Goal: Transaction & Acquisition: Purchase product/service

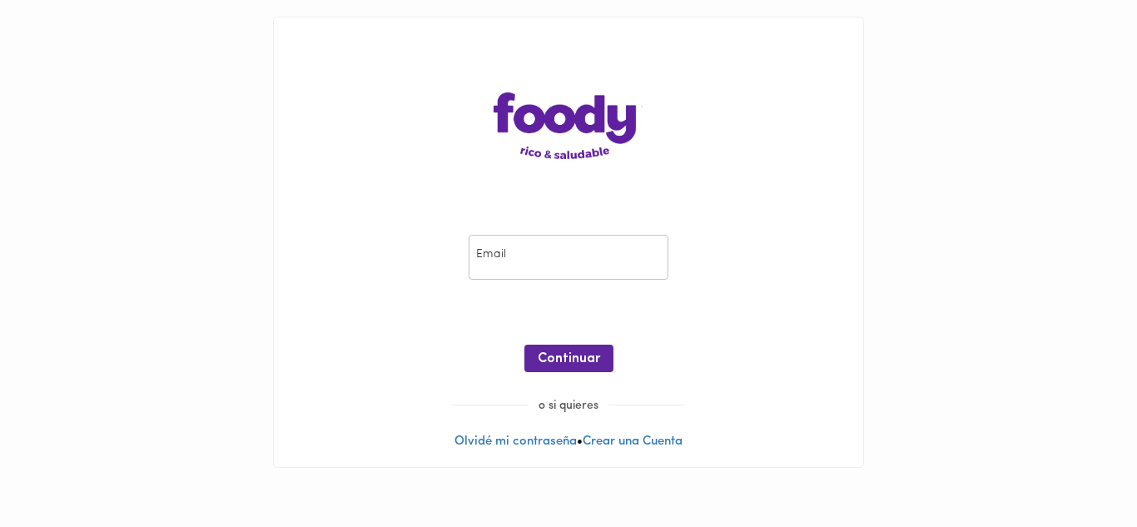
click at [510, 257] on input "email" at bounding box center [569, 258] width 200 height 46
type input "[PERSON_NAME][EMAIL_ADDRESS][DOMAIN_NAME]"
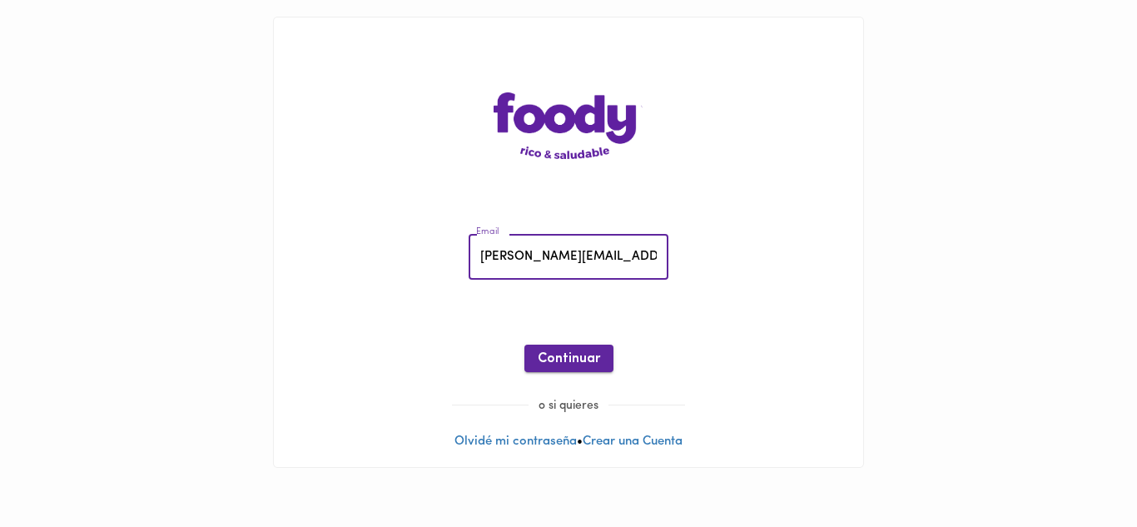
click at [594, 354] on span "Continuar" at bounding box center [569, 359] width 62 height 16
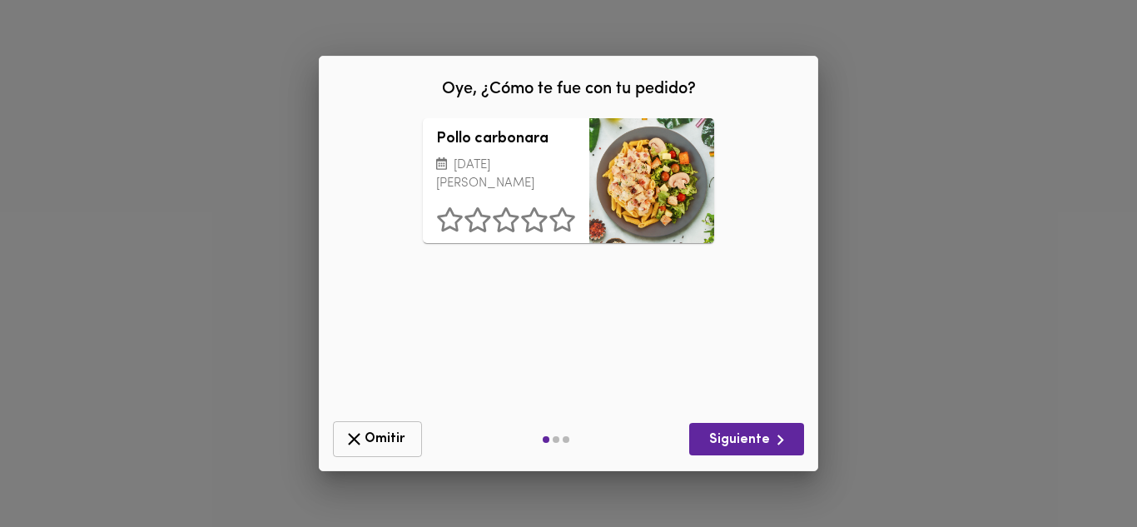
click at [374, 426] on button "Omitir" at bounding box center [377, 439] width 89 height 36
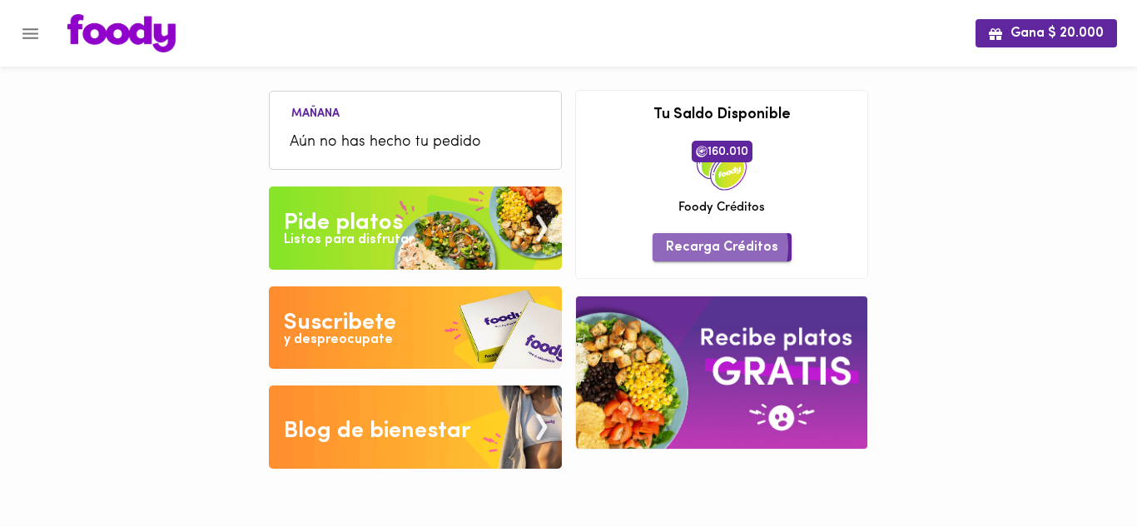
click at [722, 247] on span "Recarga Créditos" at bounding box center [722, 248] width 112 height 16
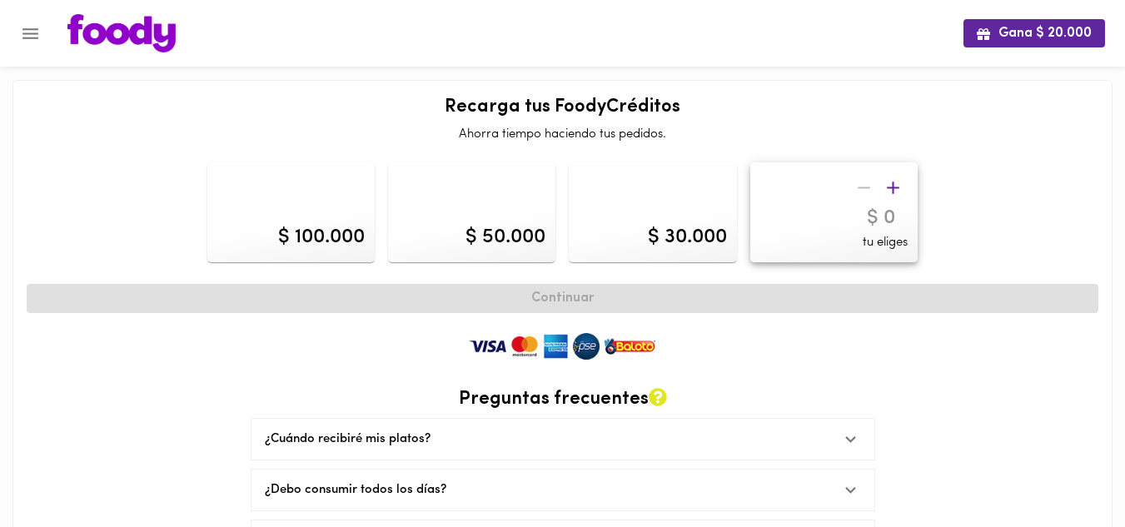
click at [895, 192] on icon "button" at bounding box center [893, 187] width 21 height 21
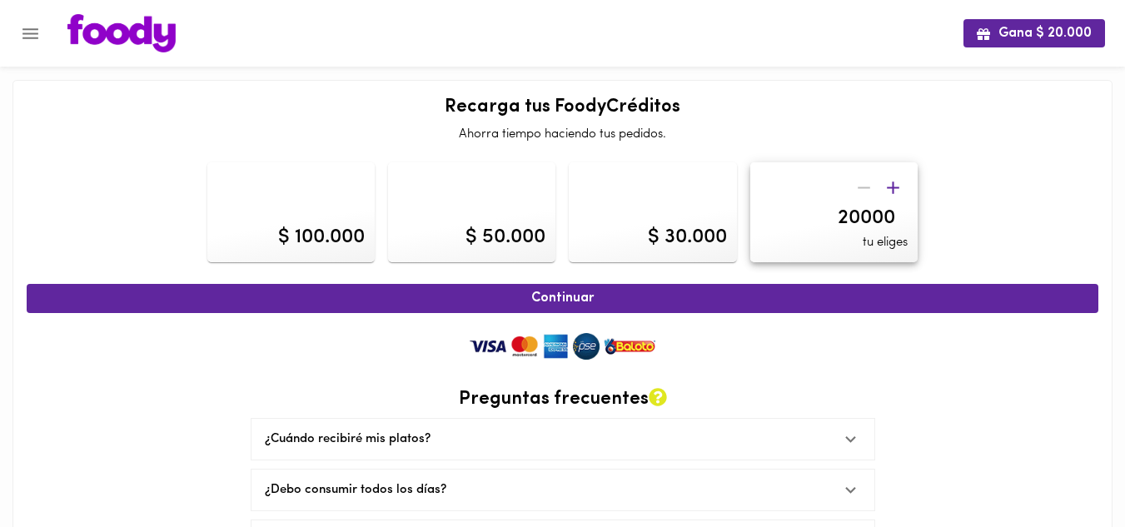
click at [895, 192] on icon "button" at bounding box center [893, 187] width 21 height 21
click at [895, 190] on icon "button" at bounding box center [893, 187] width 21 height 21
click at [895, 189] on icon "button" at bounding box center [893, 187] width 21 height 21
click at [894, 189] on icon "button" at bounding box center [893, 187] width 21 height 21
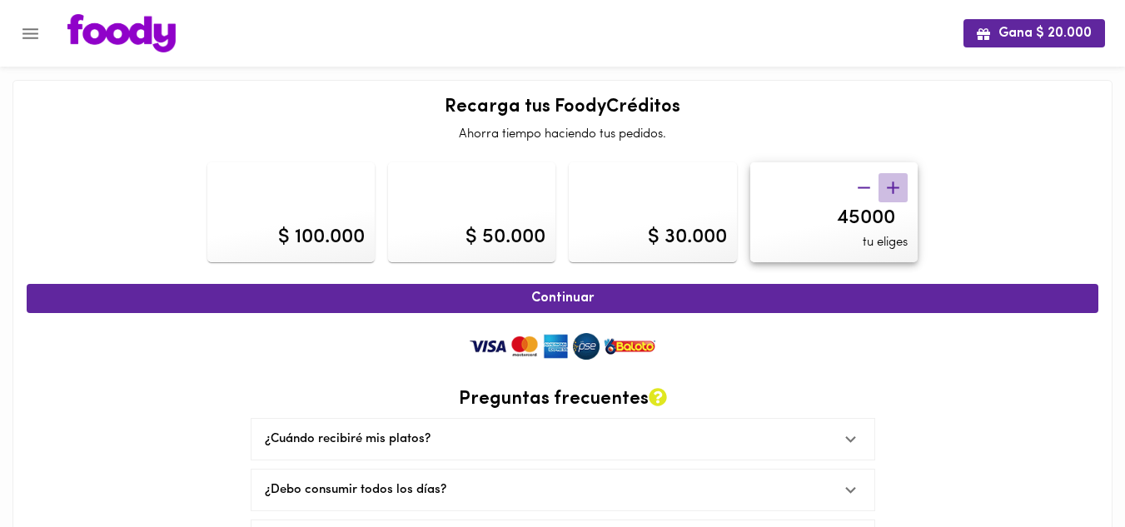
click at [893, 187] on icon "button" at bounding box center [893, 187] width 21 height 21
click at [893, 186] on icon "button" at bounding box center [893, 188] width 12 height 12
click at [891, 186] on icon "button" at bounding box center [893, 187] width 21 height 21
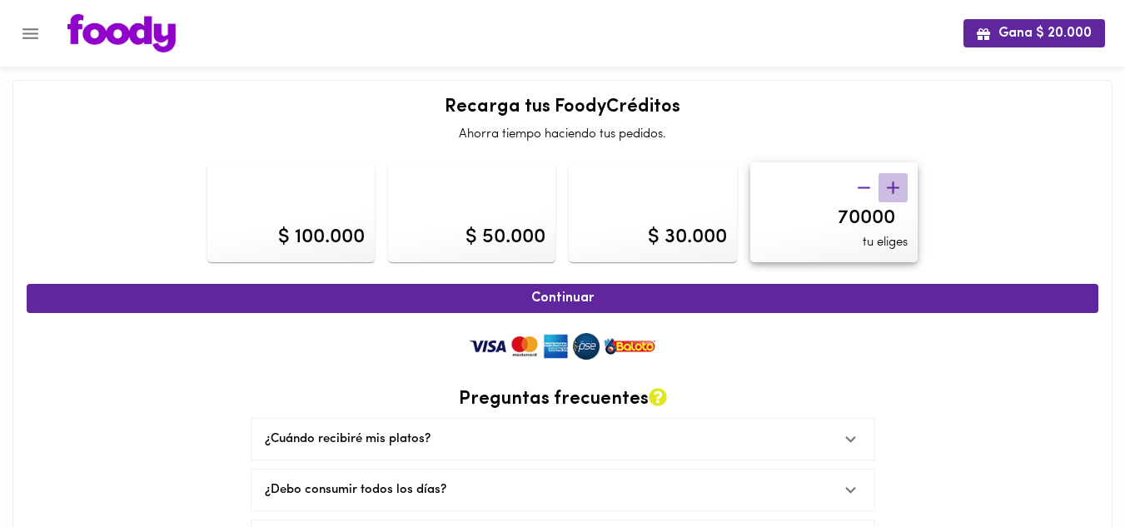
click at [891, 186] on icon "button" at bounding box center [893, 187] width 21 height 21
click at [890, 186] on icon "button" at bounding box center [893, 187] width 21 height 21
click at [889, 186] on icon "button" at bounding box center [893, 187] width 21 height 21
click at [888, 186] on icon "button" at bounding box center [893, 187] width 21 height 21
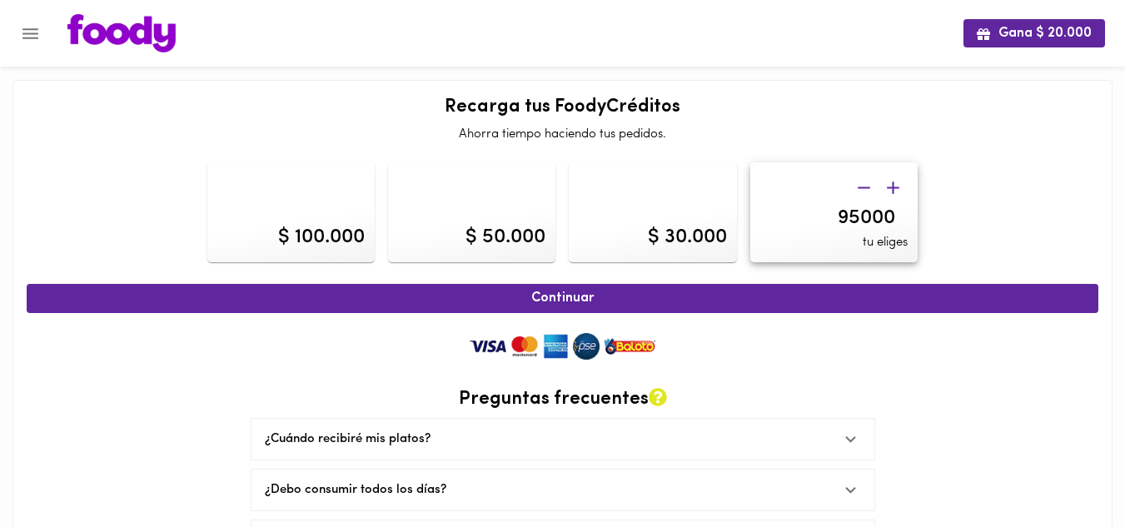
click at [888, 186] on icon "button" at bounding box center [893, 187] width 21 height 21
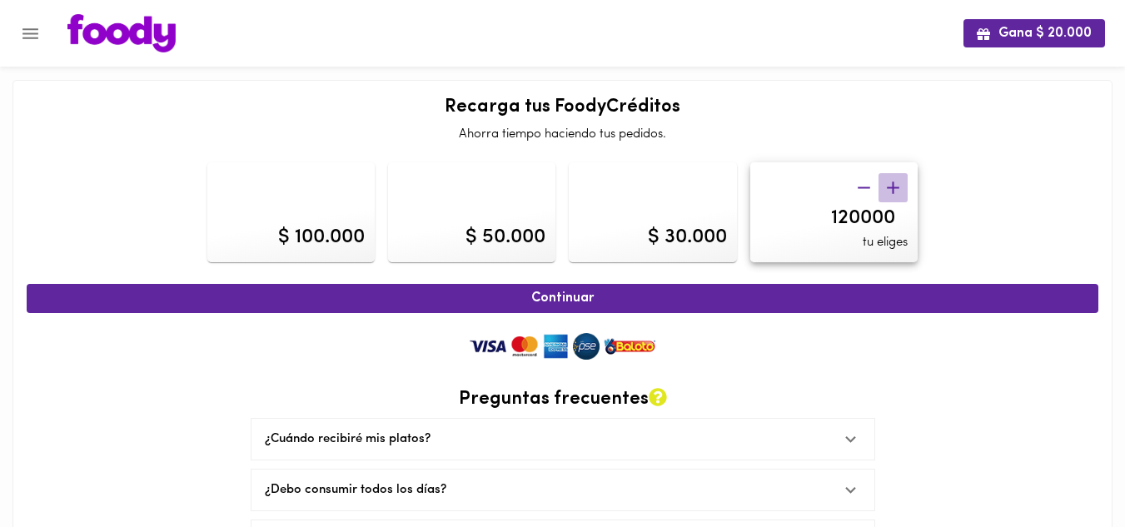
click at [888, 186] on icon "button" at bounding box center [893, 187] width 21 height 21
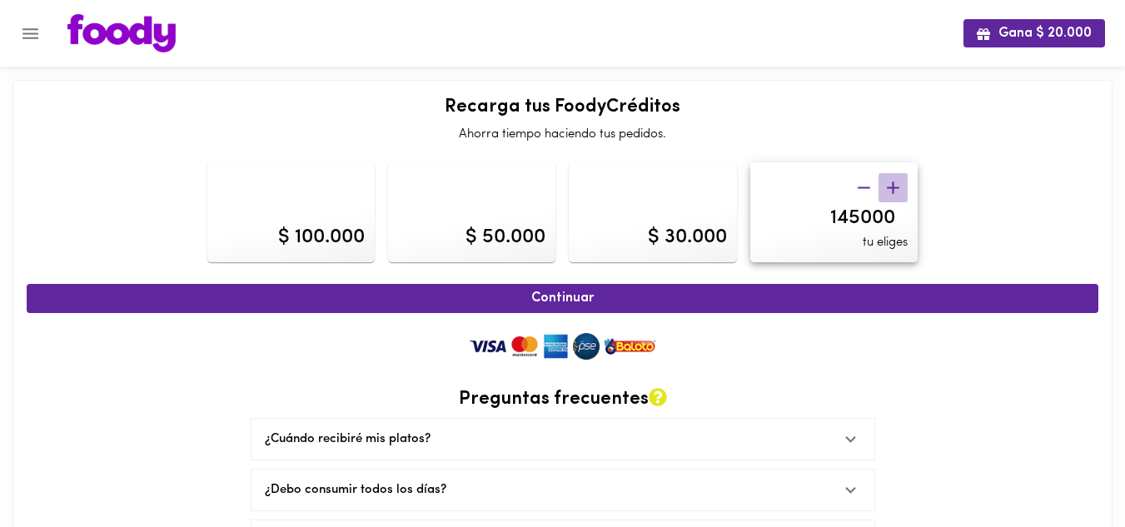
click at [888, 186] on icon "button" at bounding box center [893, 187] width 21 height 21
click at [885, 186] on icon "button" at bounding box center [893, 187] width 21 height 21
click at [886, 186] on icon "button" at bounding box center [893, 187] width 21 height 21
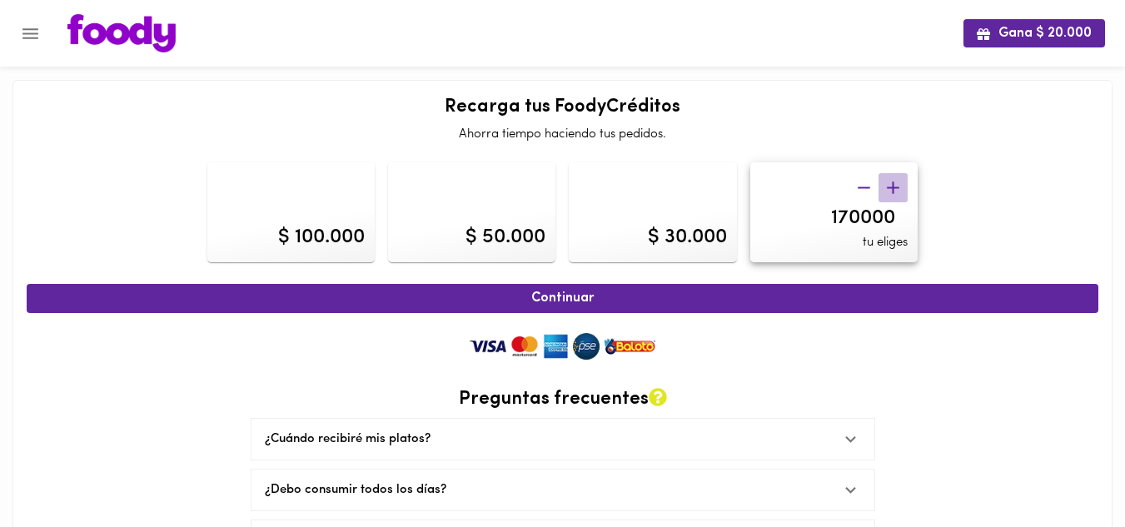
click at [888, 186] on icon "button" at bounding box center [893, 187] width 21 height 21
click at [890, 186] on icon "button" at bounding box center [893, 187] width 21 height 21
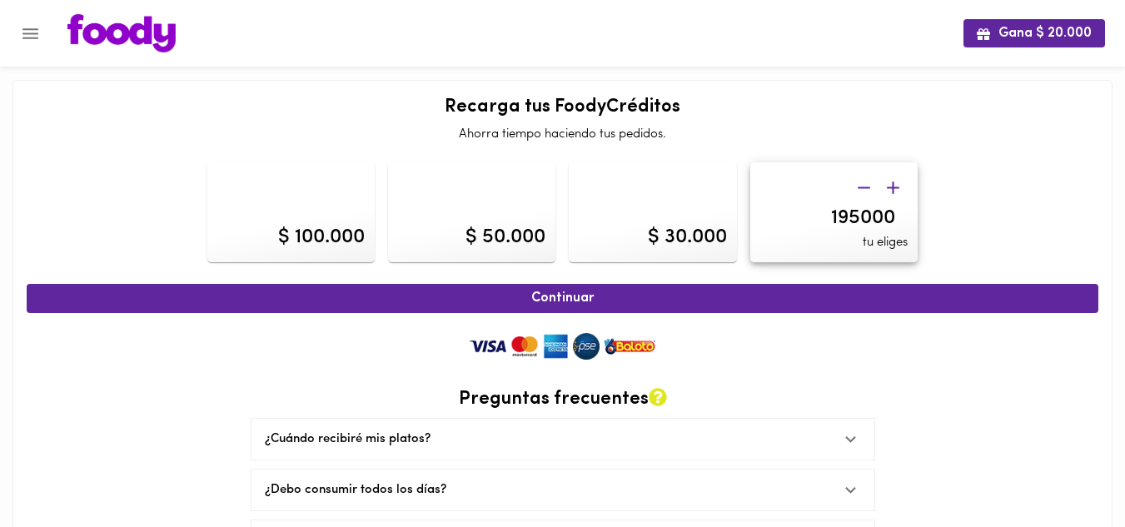
click at [890, 186] on icon "button" at bounding box center [893, 187] width 21 height 21
click at [890, 185] on icon "button" at bounding box center [893, 187] width 21 height 21
click at [891, 185] on icon "button" at bounding box center [893, 187] width 21 height 21
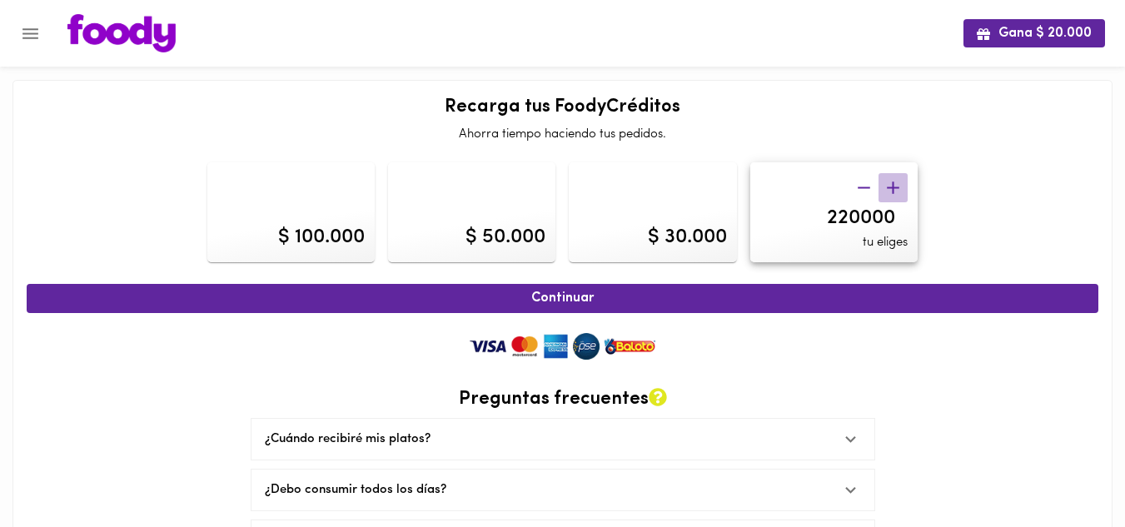
click at [892, 184] on icon "button" at bounding box center [893, 187] width 21 height 21
click at [893, 183] on icon "button" at bounding box center [893, 187] width 21 height 21
click at [893, 183] on icon "button" at bounding box center [893, 188] width 12 height 12
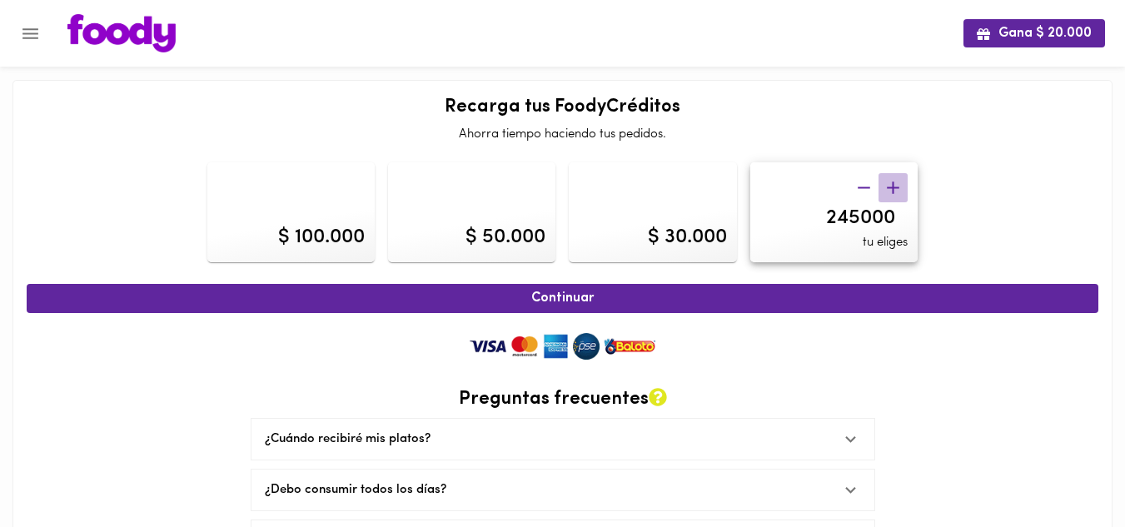
click at [893, 183] on icon "button" at bounding box center [893, 188] width 12 height 12
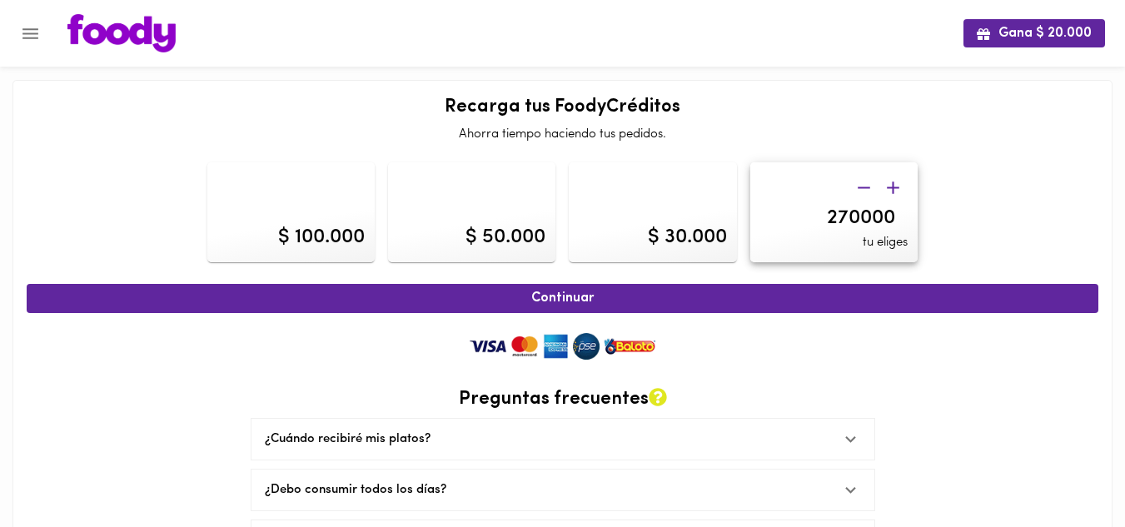
click at [893, 183] on icon "button" at bounding box center [893, 188] width 12 height 12
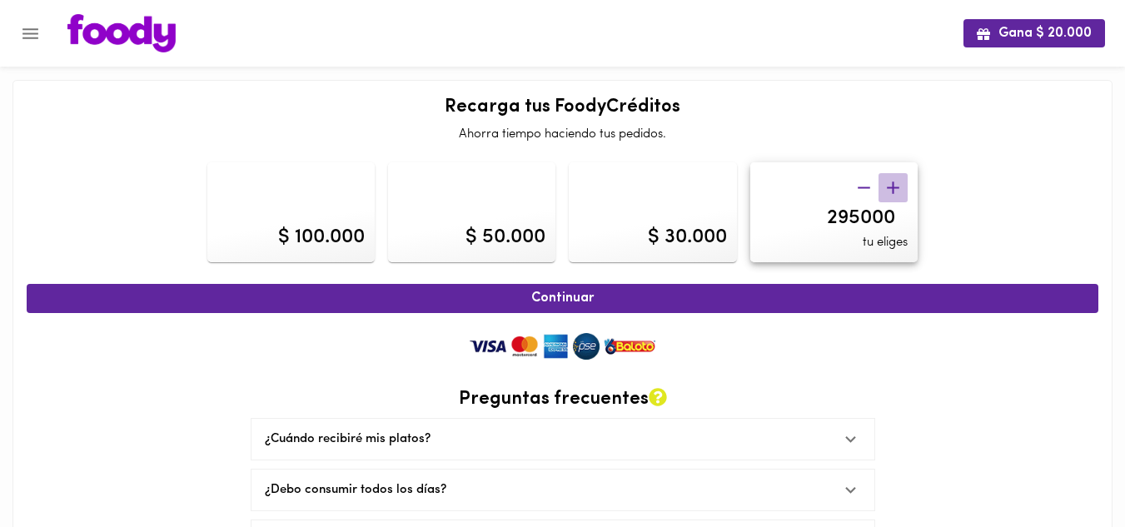
click at [893, 183] on icon "button" at bounding box center [893, 188] width 12 height 12
type input "300000"
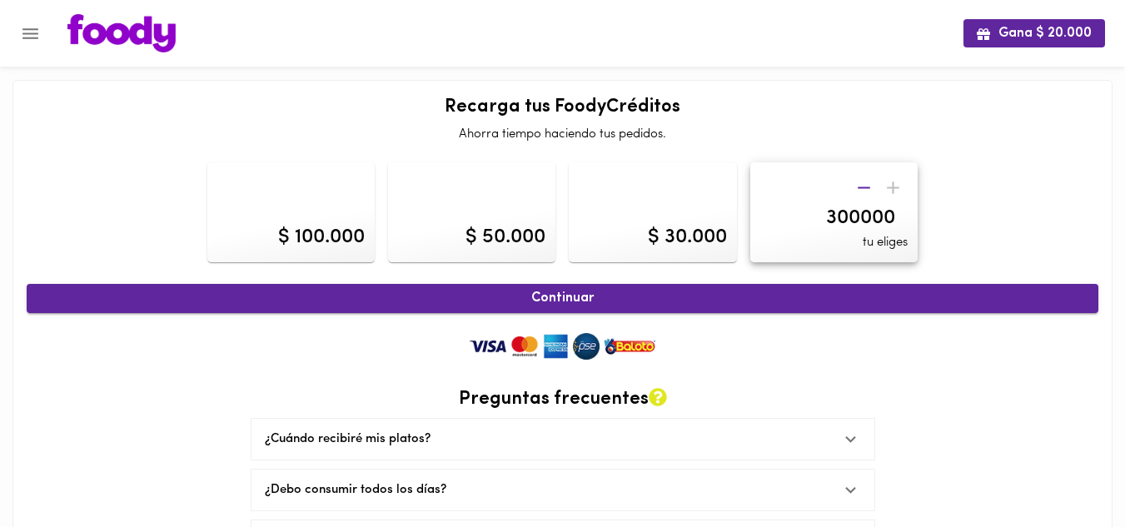
click at [568, 299] on span "Continuar" at bounding box center [562, 299] width 1035 height 16
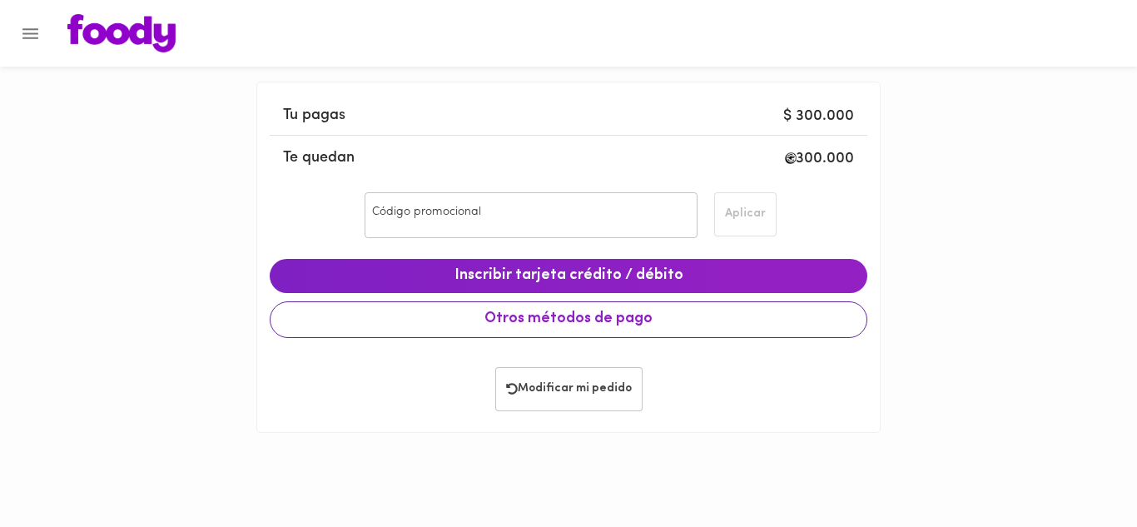
click at [624, 317] on span "Otros métodos de pago" at bounding box center [568, 320] width 569 height 18
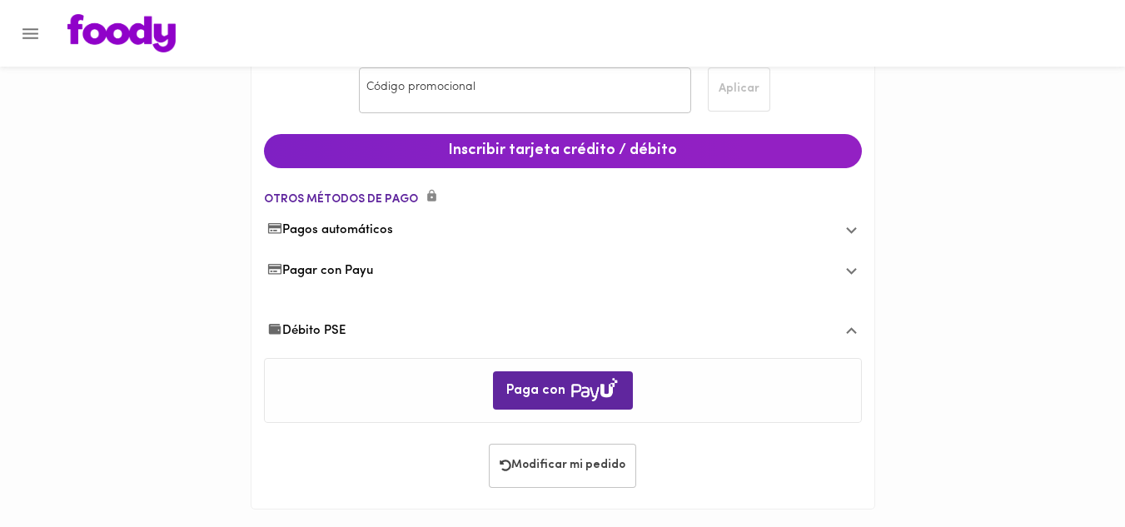
scroll to position [131, 0]
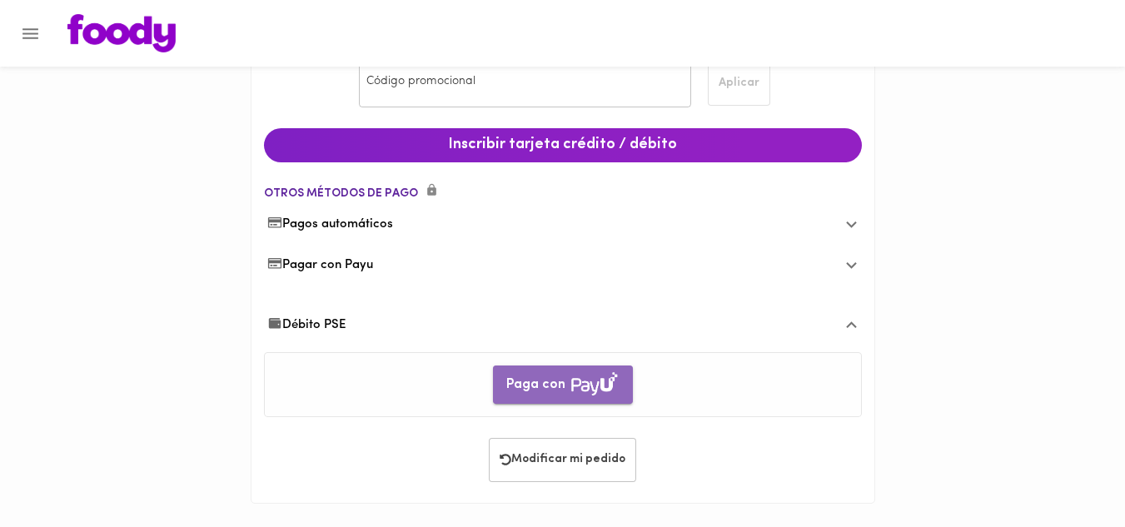
click at [583, 378] on img "button" at bounding box center [594, 383] width 50 height 27
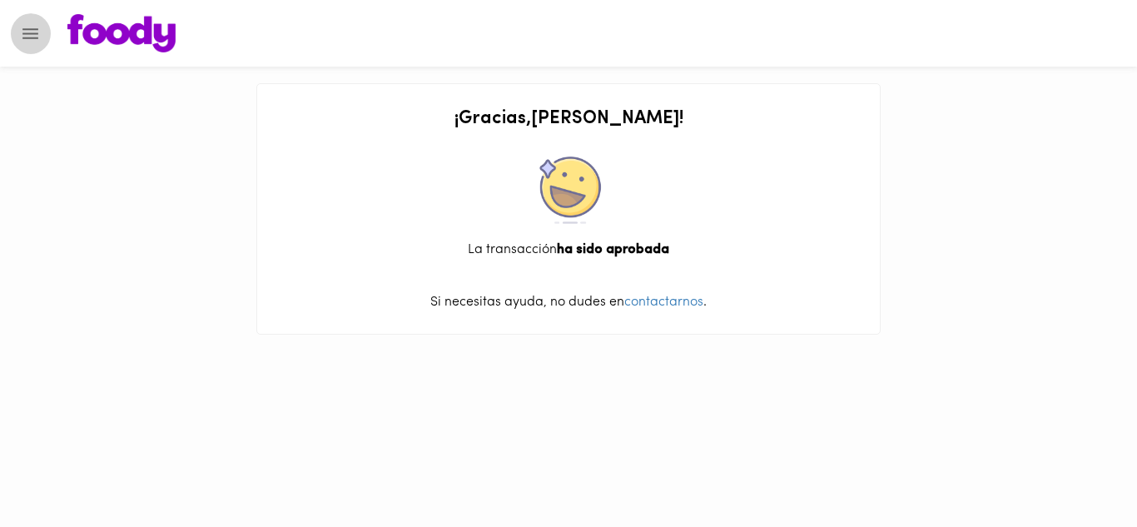
click at [32, 34] on icon "Menu" at bounding box center [30, 33] width 16 height 11
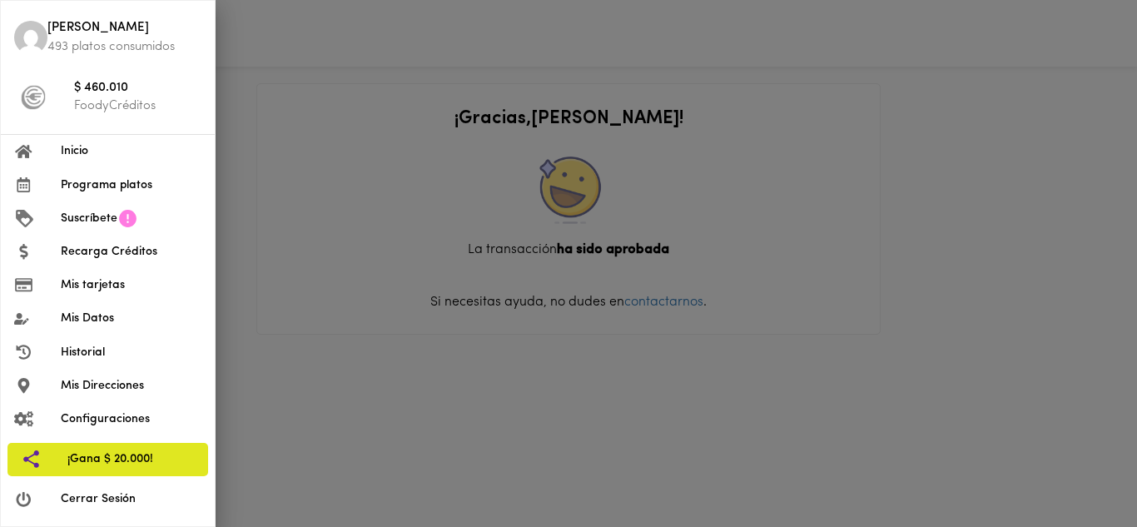
click at [111, 495] on span "Cerrar Sesión" at bounding box center [131, 498] width 141 height 17
